Goal: Check status: Check status

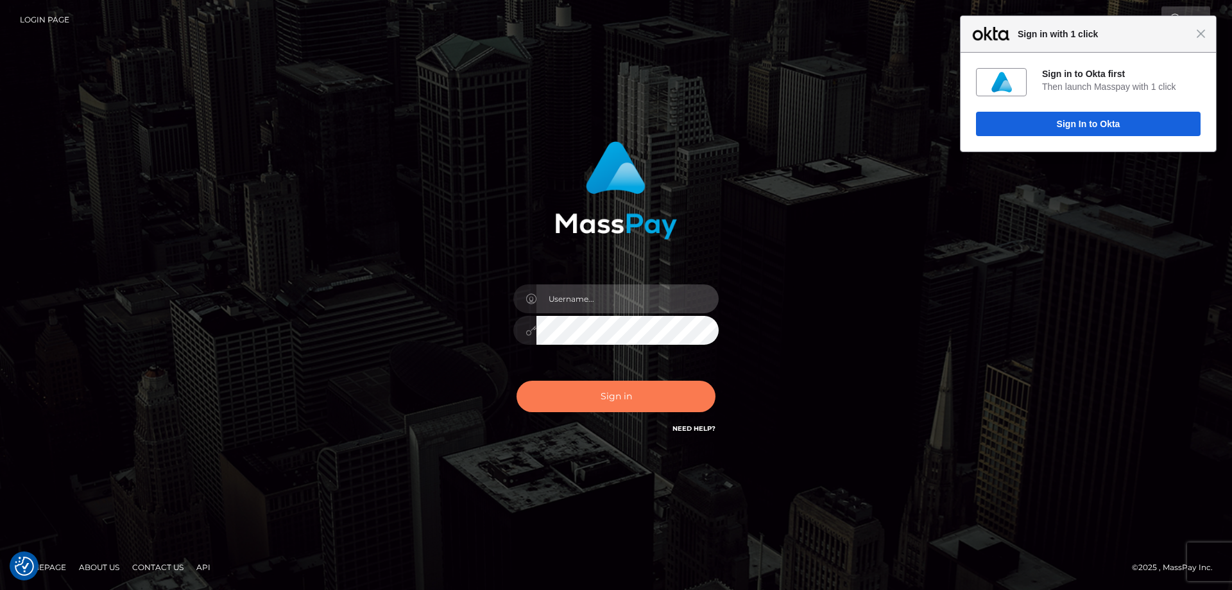
type input "[PERSON_NAME].ACE"
click at [601, 400] on button "Sign in" at bounding box center [616, 396] width 199 height 31
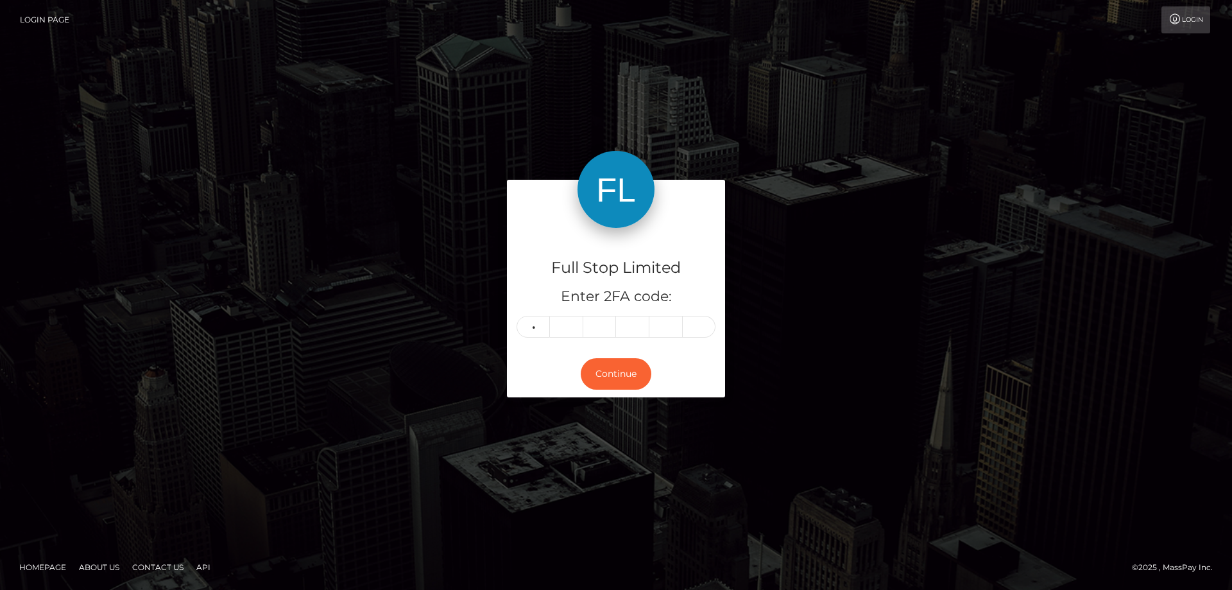
type input "9"
type input "6"
type input "1"
type input "9"
type input "4"
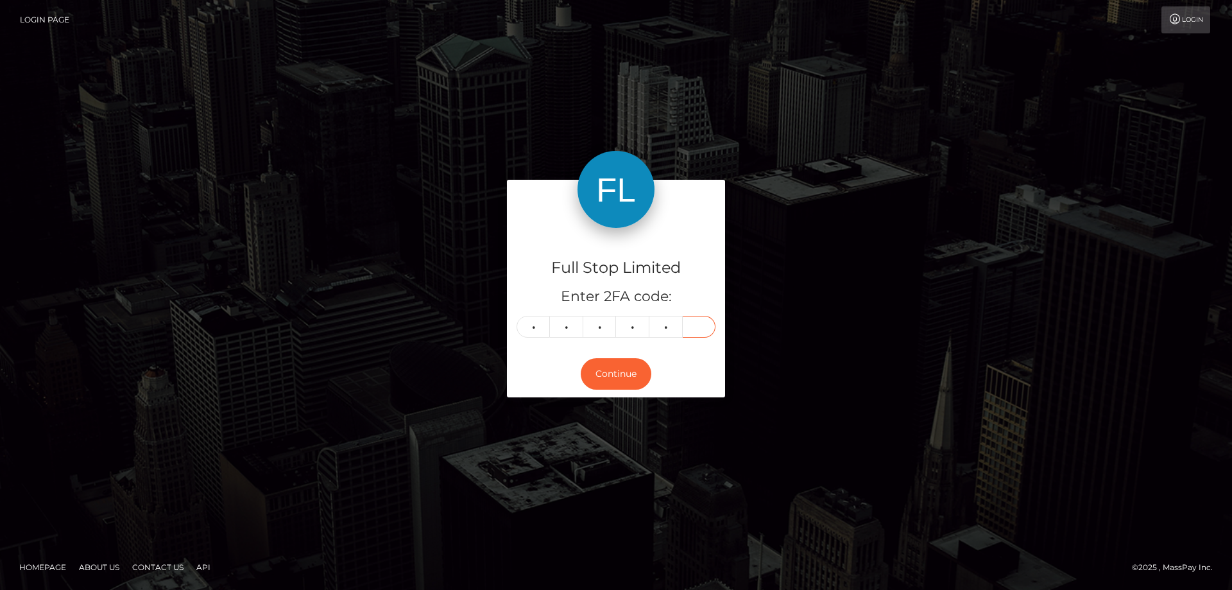
type input "1"
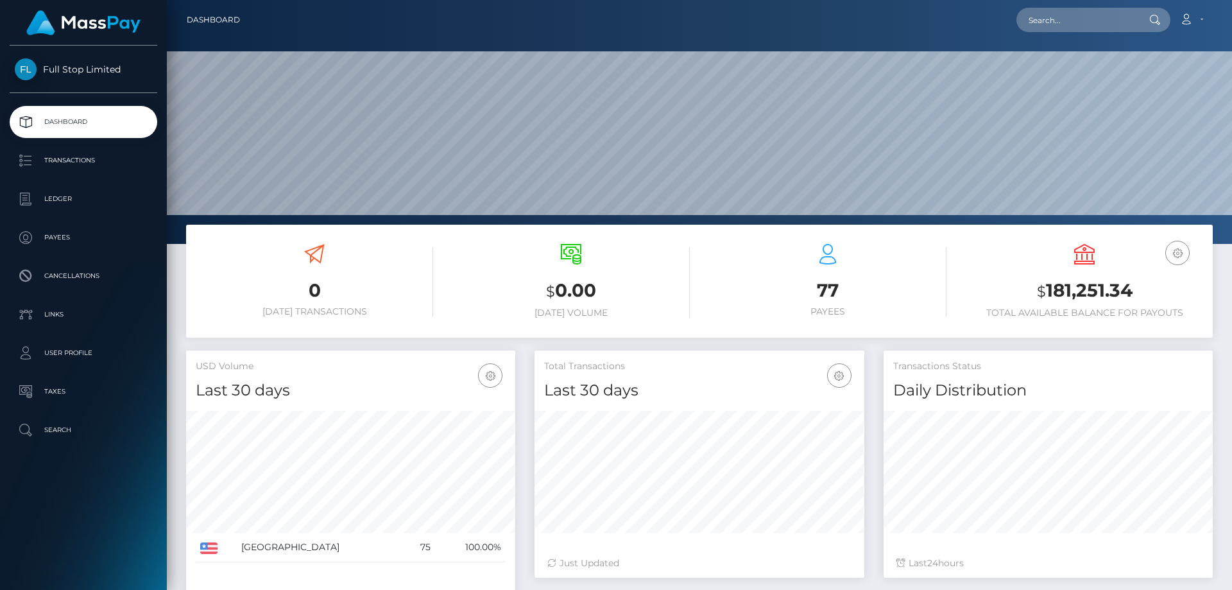
scroll to position [228, 330]
drag, startPoint x: 1137, startPoint y: 293, endPoint x: 1046, endPoint y: 287, distance: 91.3
click at [1046, 287] on h3 "$ 181,251.34" at bounding box center [1085, 291] width 238 height 26
copy h3 "181,251.34"
